Goal: Use online tool/utility: Utilize a website feature to perform a specific function

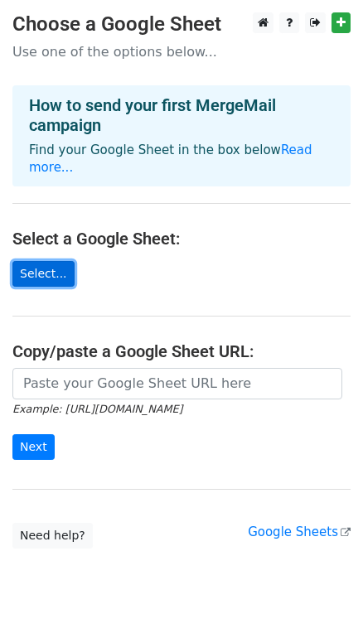
click at [46, 261] on link "Select..." at bounding box center [43, 274] width 62 height 26
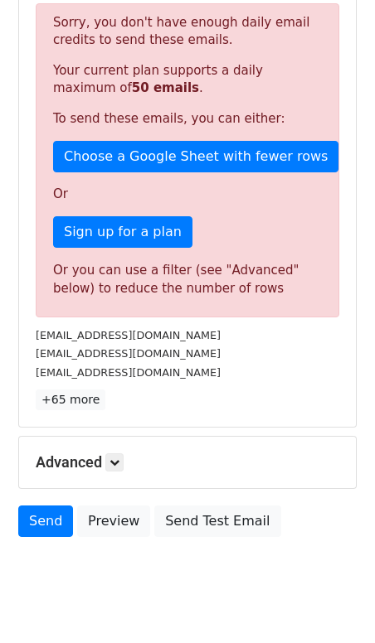
scroll to position [356, 0]
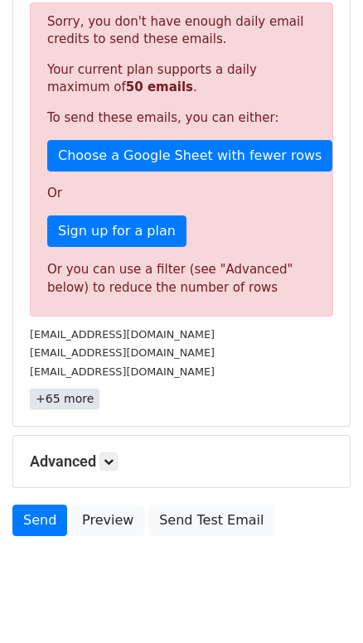
click at [69, 398] on link "+65 more" at bounding box center [65, 399] width 70 height 21
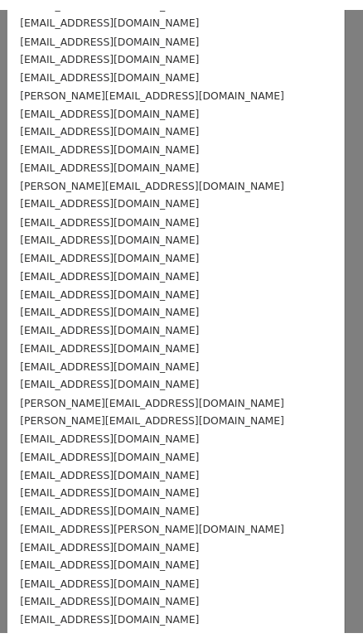
scroll to position [0, 0]
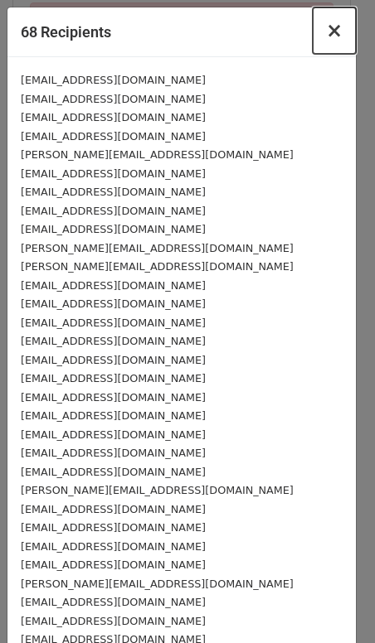
click at [327, 37] on span "×" at bounding box center [334, 30] width 17 height 23
